Goal: Task Accomplishment & Management: Use online tool/utility

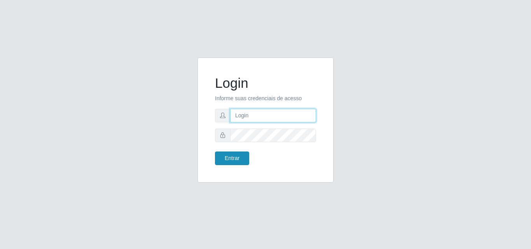
type input "[PERSON_NAME]"
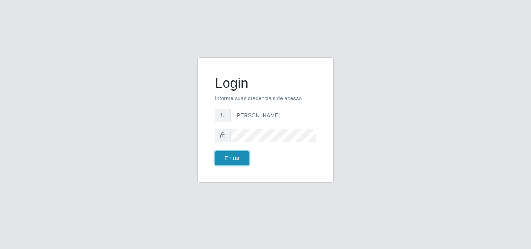
click at [239, 155] on button "Entrar" at bounding box center [232, 159] width 34 height 14
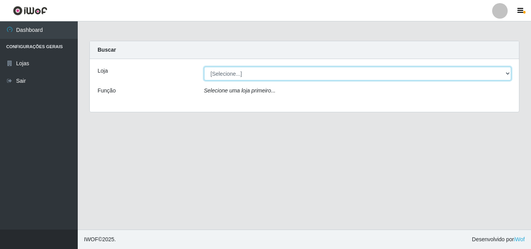
click at [251, 75] on select "[Selecione...] Supermercado [GEOGRAPHIC_DATA]" at bounding box center [357, 74] width 307 height 14
select select "166"
click at [204, 67] on select "[Selecione...] Supermercado [GEOGRAPHIC_DATA]" at bounding box center [357, 74] width 307 height 14
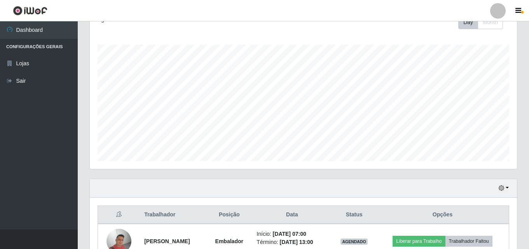
scroll to position [163, 0]
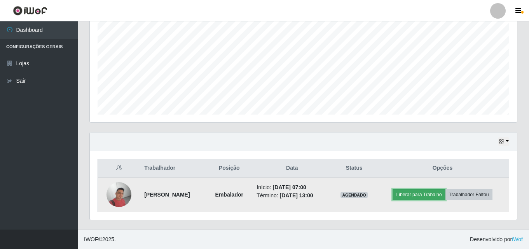
click at [417, 195] on button "Liberar para Trabalho" at bounding box center [419, 194] width 52 height 11
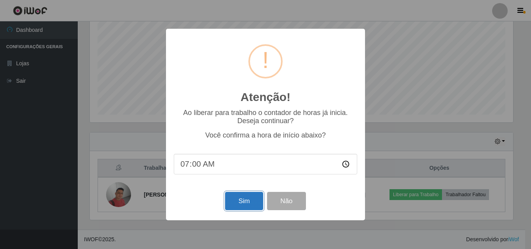
click at [241, 208] on button "Sim" at bounding box center [244, 201] width 38 height 18
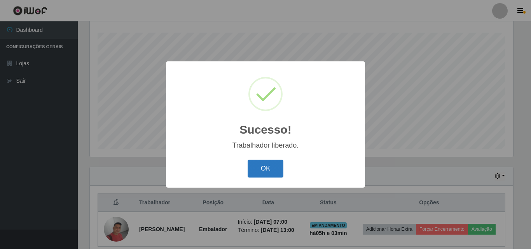
click at [258, 162] on button "OK" at bounding box center [266, 169] width 36 height 18
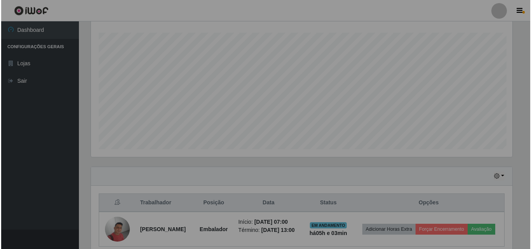
scroll to position [161, 427]
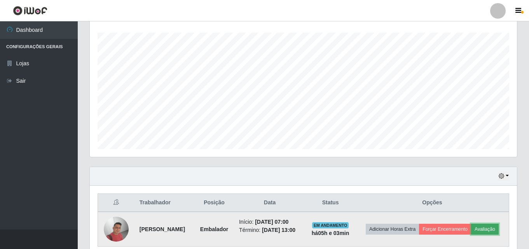
click at [488, 228] on button "Avaliação" at bounding box center [485, 229] width 28 height 11
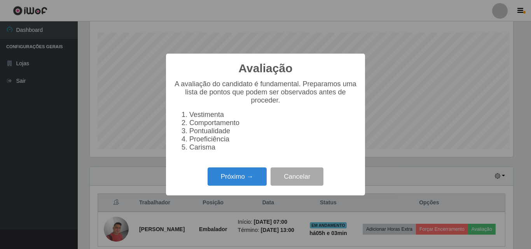
scroll to position [161, 423]
click at [254, 178] on button "Próximo →" at bounding box center [237, 177] width 59 height 18
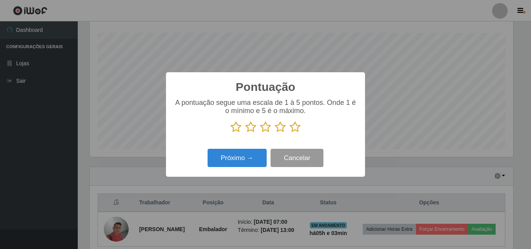
scroll to position [388502, 388240]
drag, startPoint x: 298, startPoint y: 128, endPoint x: 286, endPoint y: 133, distance: 13.1
click at [297, 128] on icon at bounding box center [295, 127] width 11 height 12
click at [290, 133] on input "radio" at bounding box center [290, 133] width 0 height 0
click at [252, 150] on div "Próximo → Cancelar" at bounding box center [265, 158] width 183 height 22
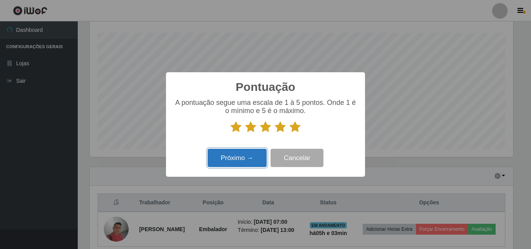
click at [252, 154] on button "Próximo →" at bounding box center [237, 158] width 59 height 18
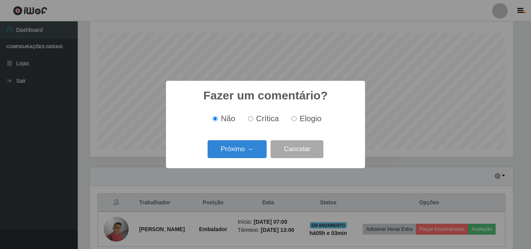
click at [252, 154] on button "Próximo →" at bounding box center [237, 149] width 59 height 18
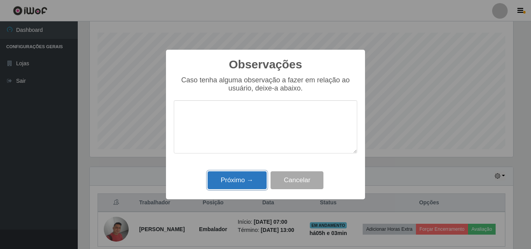
click at [251, 187] on button "Próximo →" at bounding box center [237, 180] width 59 height 18
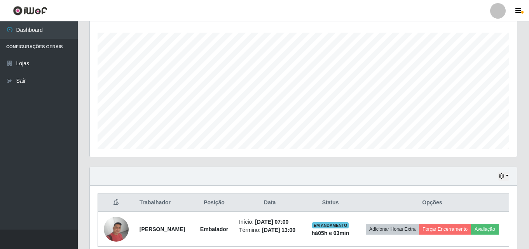
scroll to position [161, 427]
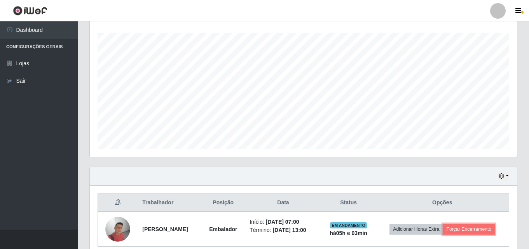
click at [494, 229] on button "Forçar Encerramento" at bounding box center [469, 229] width 52 height 11
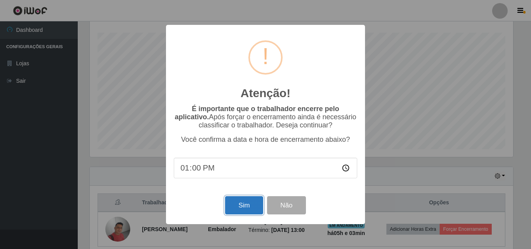
click at [229, 204] on button "Sim" at bounding box center [244, 205] width 38 height 18
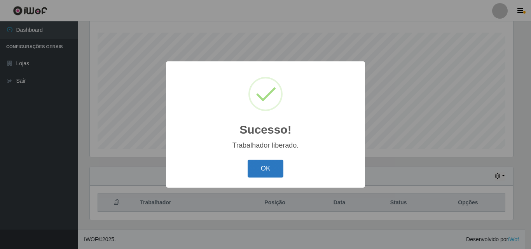
click at [260, 170] on button "OK" at bounding box center [266, 169] width 36 height 18
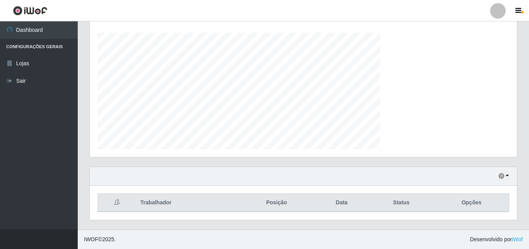
scroll to position [161, 427]
